Goal: Information Seeking & Learning: Understand process/instructions

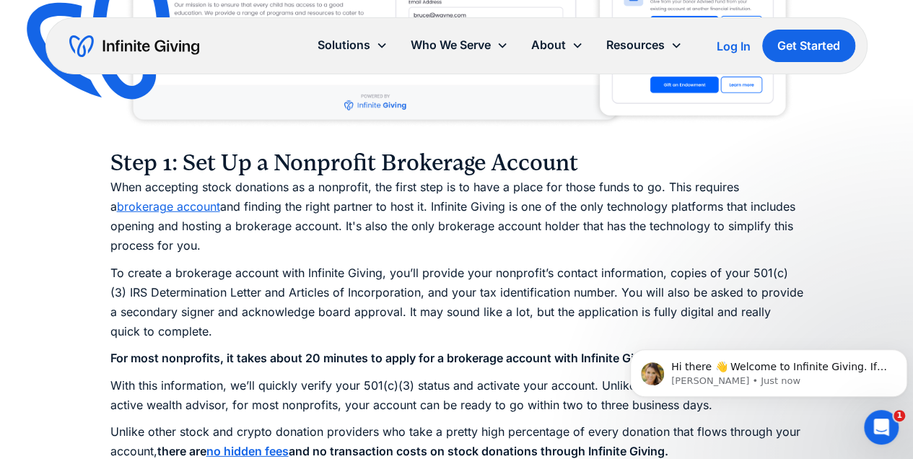
scroll to position [1877, 0]
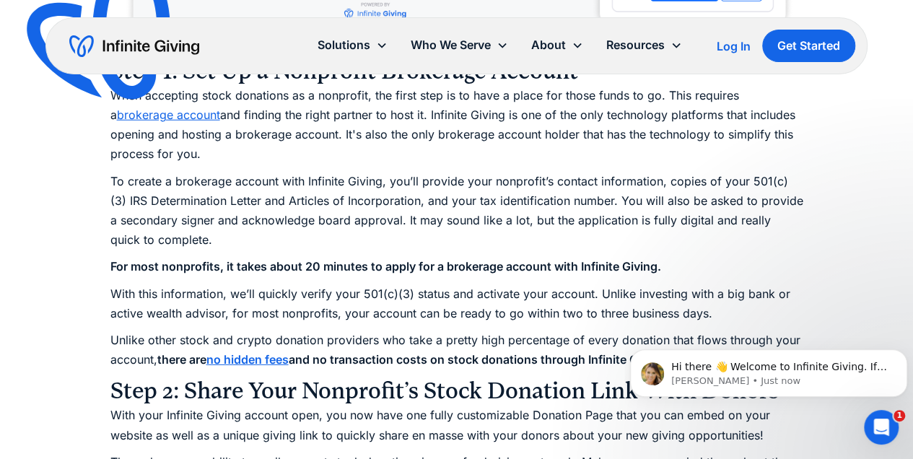
scroll to position [2021, 0]
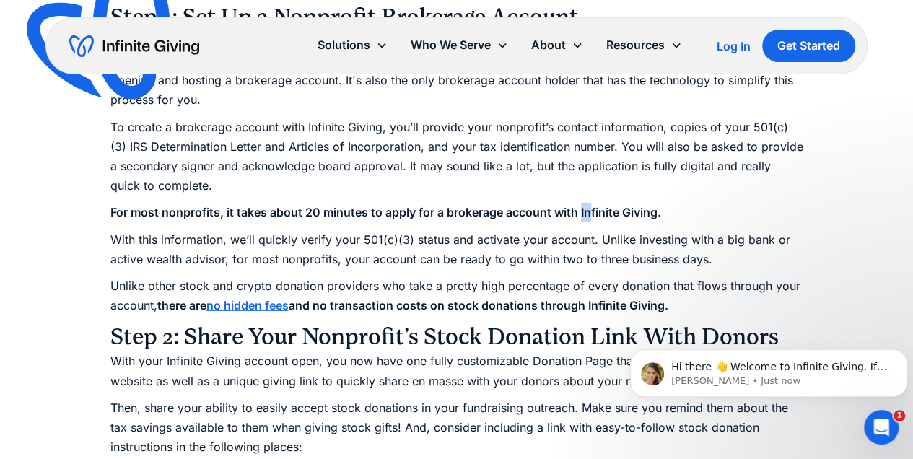
drag, startPoint x: 579, startPoint y: 213, endPoint x: 591, endPoint y: 212, distance: 11.6
click at [591, 212] on strong "For most nonprofits, it takes about 20 minutes to apply for a brokerage account…" at bounding box center [385, 212] width 551 height 14
drag, startPoint x: 579, startPoint y: 211, endPoint x: 657, endPoint y: 214, distance: 78.0
click at [657, 214] on strong "For most nonprofits, it takes about 20 minutes to apply for a brokerage account…" at bounding box center [385, 212] width 551 height 14
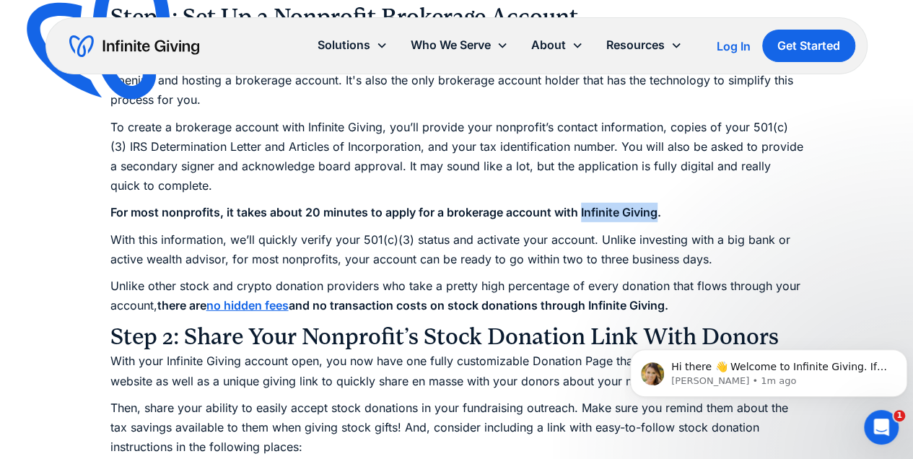
copy strong "Infinite Giving"
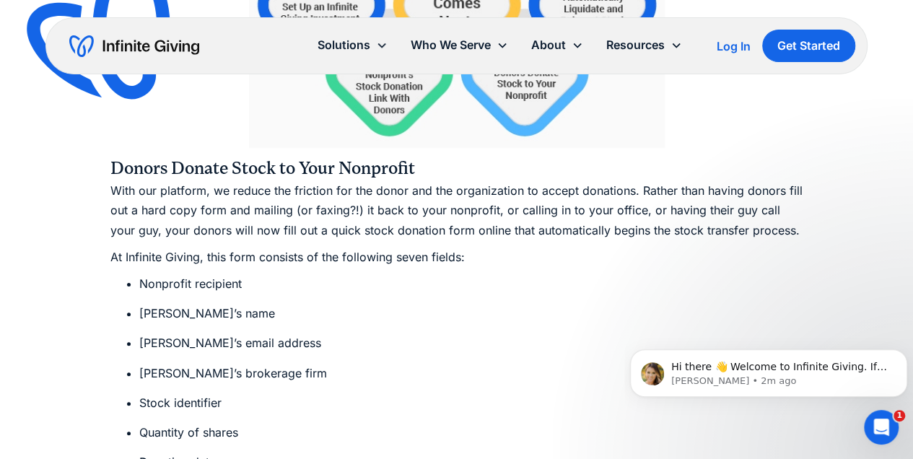
scroll to position [2791, 0]
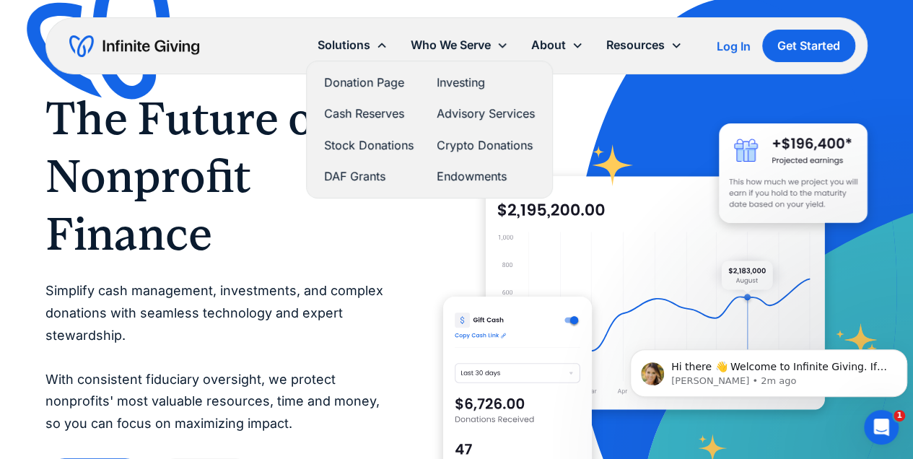
click at [373, 82] on link "Donation Page" at bounding box center [369, 82] width 90 height 19
